Goal: Transaction & Acquisition: Purchase product/service

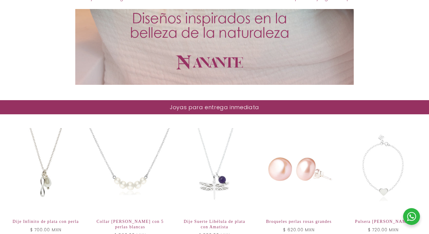
scroll to position [510, 0]
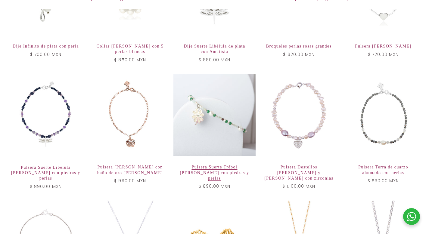
click at [215, 165] on link "Pulsera Suerte Trébol [PERSON_NAME] con piedras y perlas" at bounding box center [214, 173] width 69 height 17
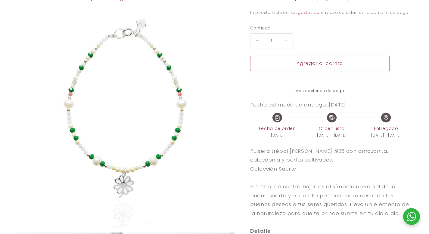
click at [325, 64] on button "Agregar al carrito" at bounding box center [319, 63] width 139 height 15
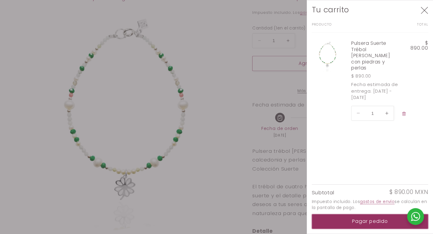
click at [366, 221] on button "Pagar pedido" at bounding box center [370, 221] width 117 height 15
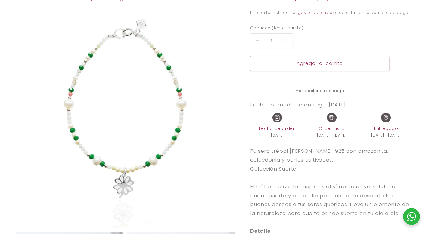
click at [312, 94] on link "Más opciones de pago" at bounding box center [319, 91] width 139 height 6
